Goal: Navigation & Orientation: Find specific page/section

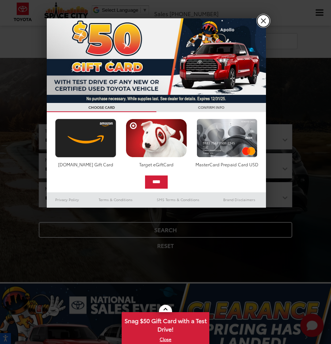
click at [261, 22] on link "X" at bounding box center [264, 21] width 12 height 12
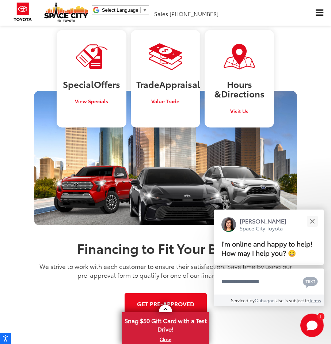
scroll to position [878, 0]
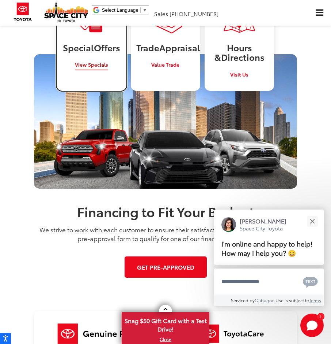
click at [90, 44] on h3 "Special Offers" at bounding box center [91, 47] width 59 height 10
